Goal: Information Seeking & Learning: Learn about a topic

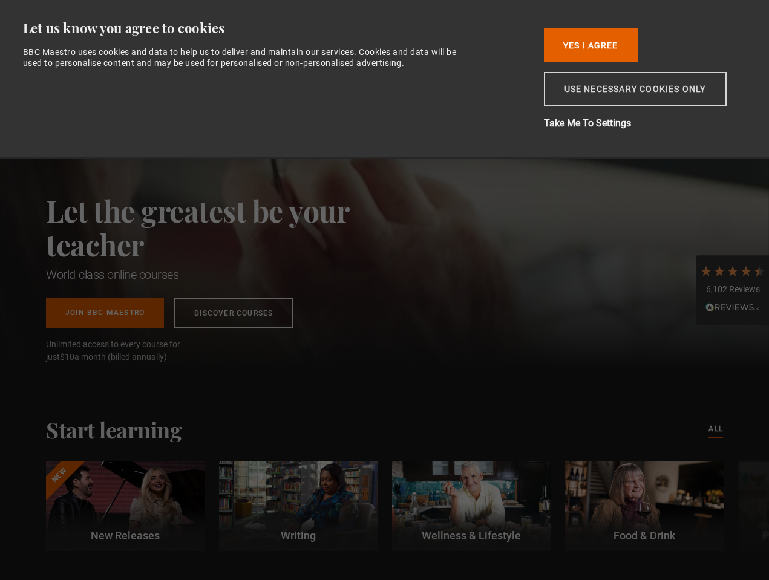
click at [606, 94] on button "Use necessary cookies only" at bounding box center [635, 89] width 183 height 34
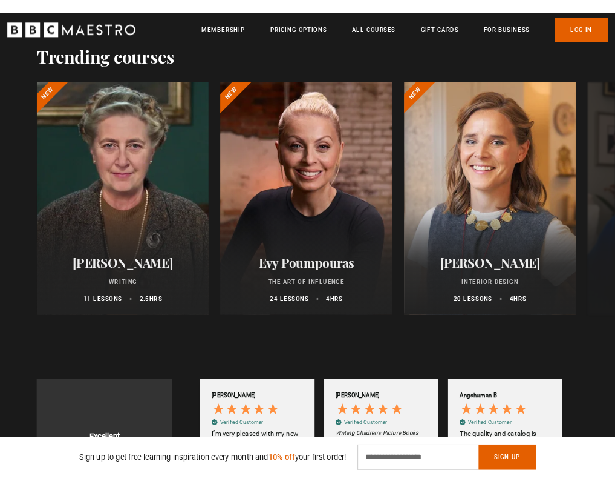
scroll to position [0, 155]
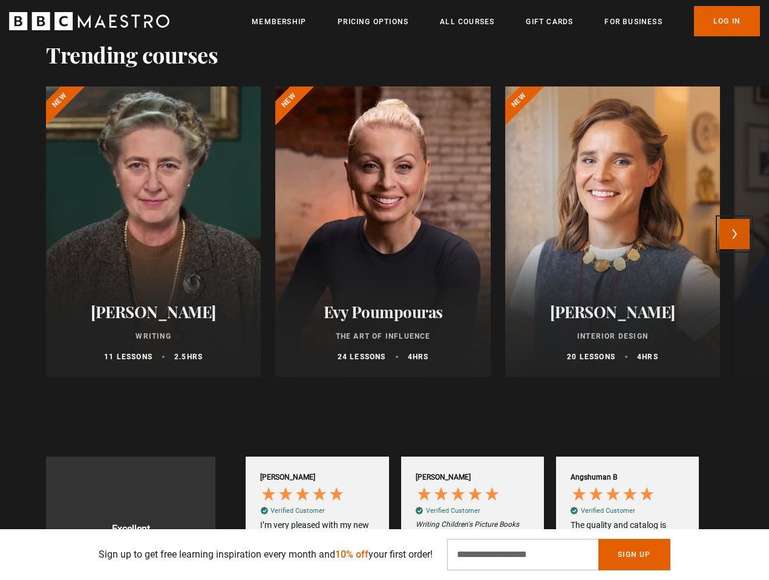
click at [744, 237] on button "Next" at bounding box center [734, 234] width 30 height 30
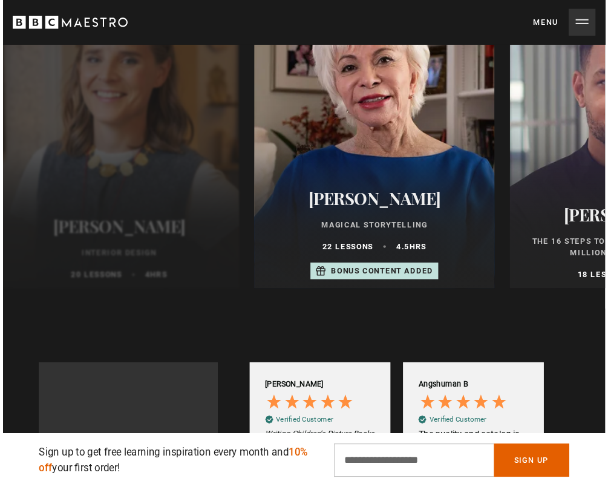
scroll to position [0, 304]
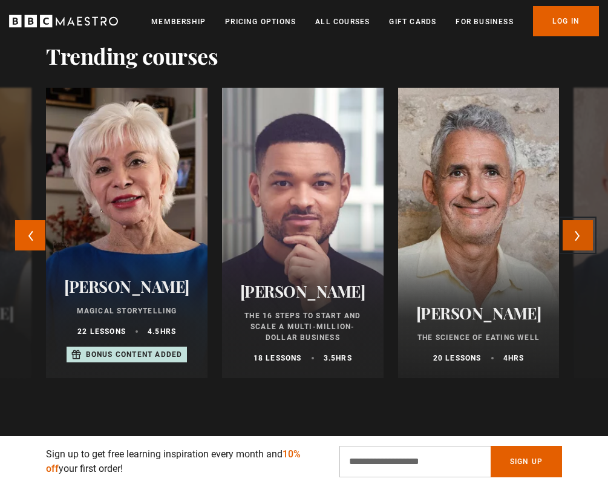
click at [577, 240] on button "Next" at bounding box center [578, 235] width 30 height 30
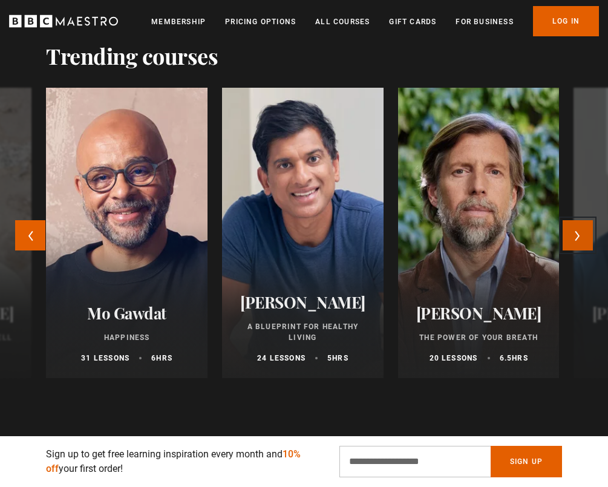
click at [577, 240] on button "Next" at bounding box center [578, 235] width 30 height 30
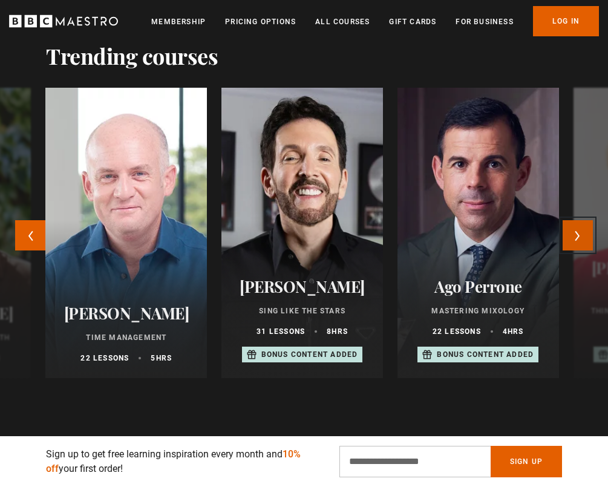
scroll to position [0, 456]
click at [577, 240] on button "Next" at bounding box center [578, 235] width 30 height 30
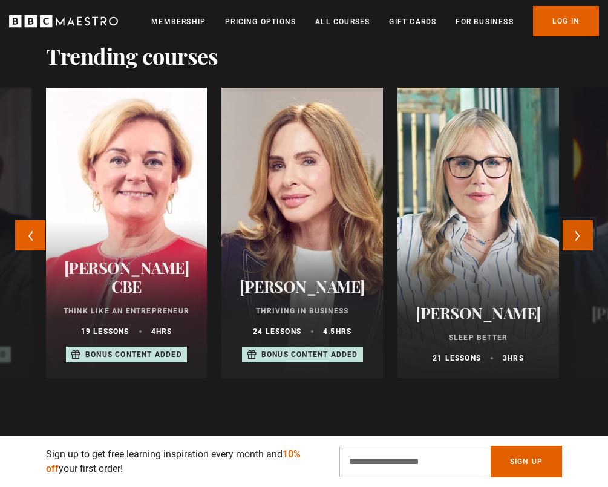
scroll to position [0, 609]
click at [577, 240] on button "Next" at bounding box center [578, 235] width 30 height 30
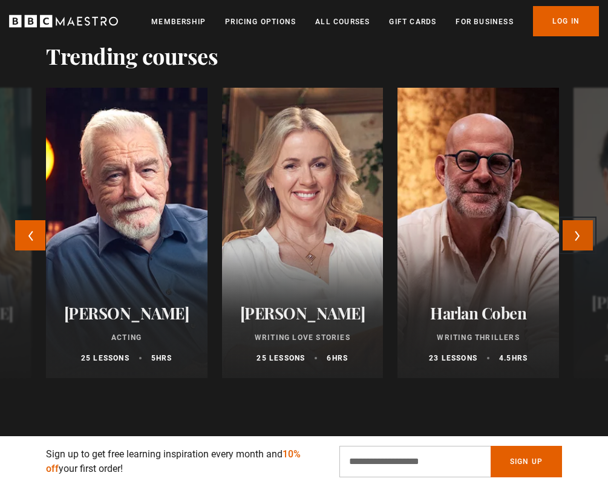
click at [577, 240] on button "Next" at bounding box center [578, 235] width 30 height 30
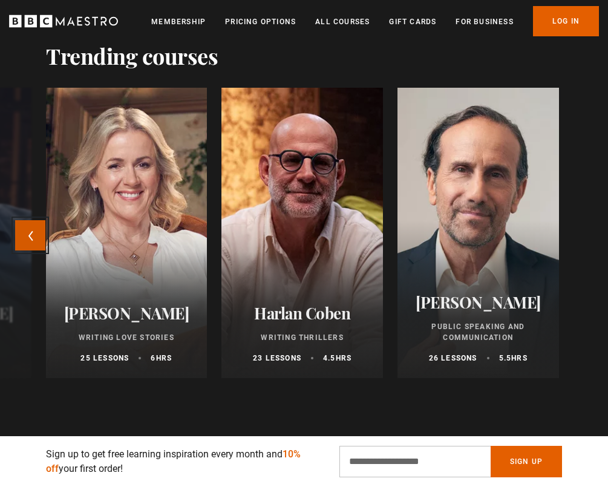
click at [31, 243] on button "Previous" at bounding box center [30, 235] width 30 height 30
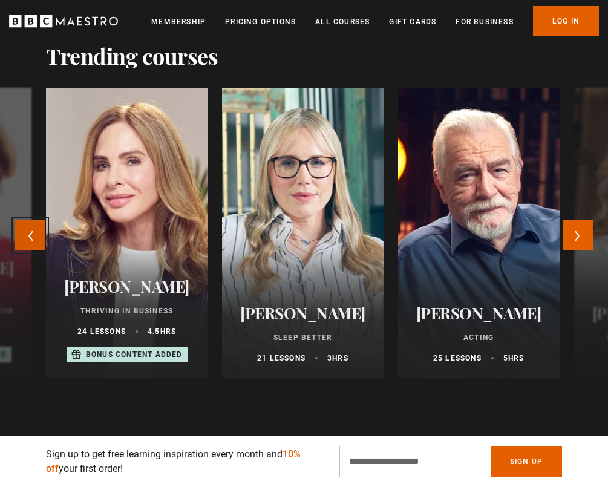
scroll to position [0, 761]
click at [31, 243] on button "Previous" at bounding box center [30, 235] width 30 height 30
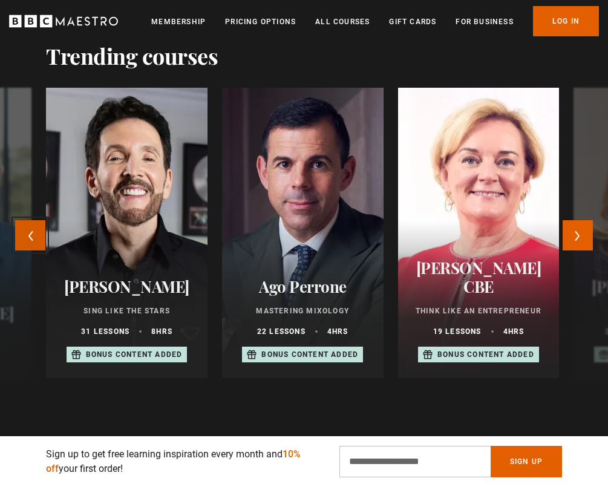
click at [31, 243] on button "Previous" at bounding box center [30, 235] width 30 height 30
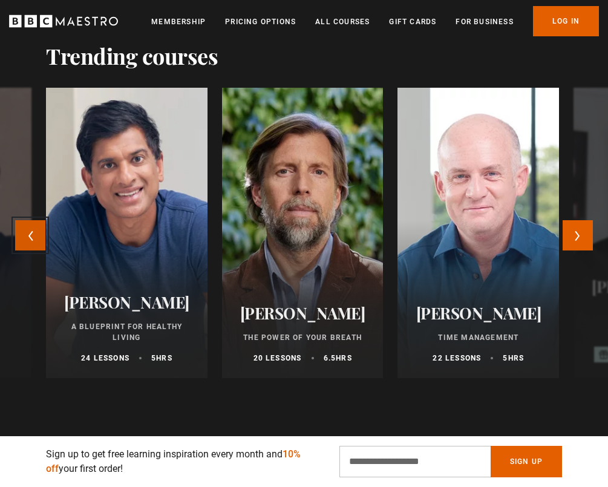
click at [31, 243] on button "Previous" at bounding box center [30, 235] width 30 height 30
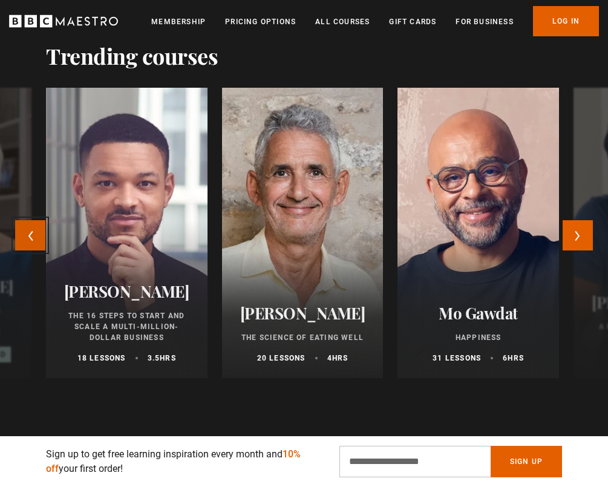
click at [31, 243] on button "Previous" at bounding box center [30, 235] width 30 height 30
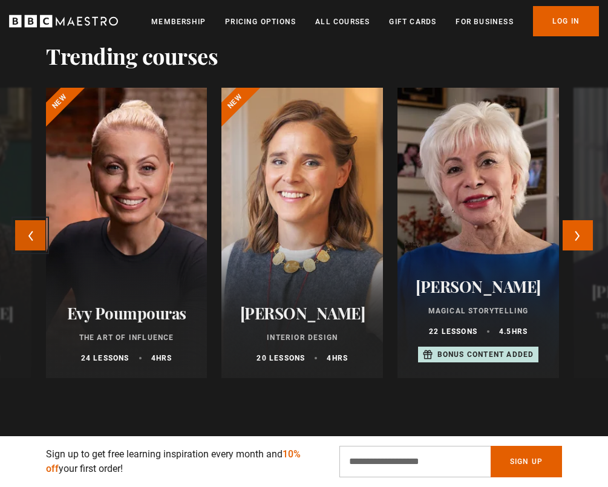
click at [31, 243] on button "Previous" at bounding box center [30, 235] width 30 height 30
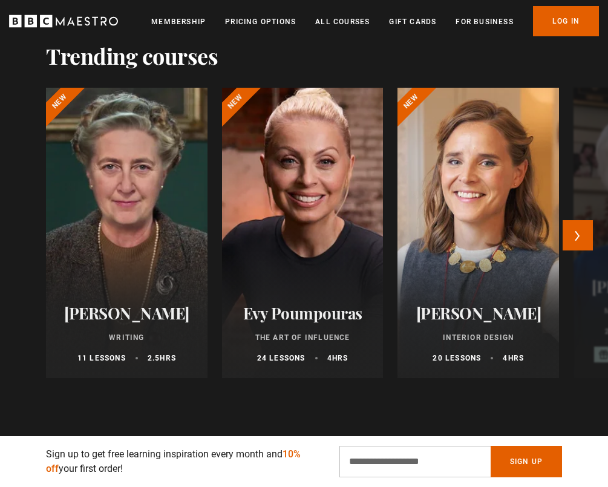
click at [270, 238] on div at bounding box center [302, 233] width 177 height 320
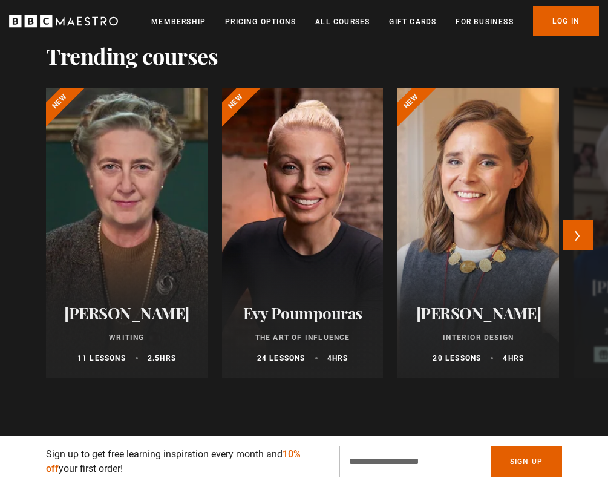
scroll to position [723, 0]
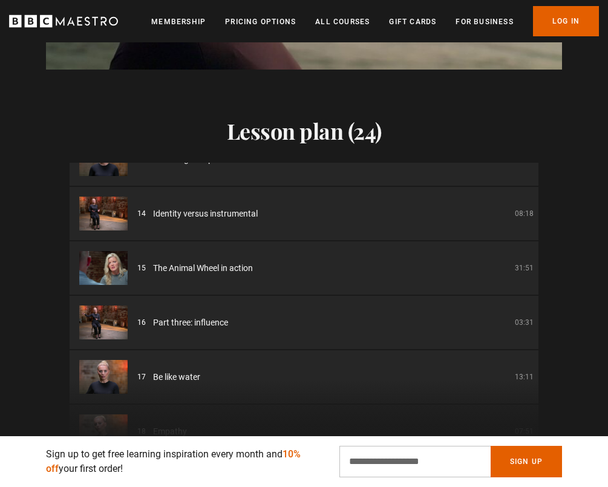
scroll to position [0, 152]
